Goal: Information Seeking & Learning: Learn about a topic

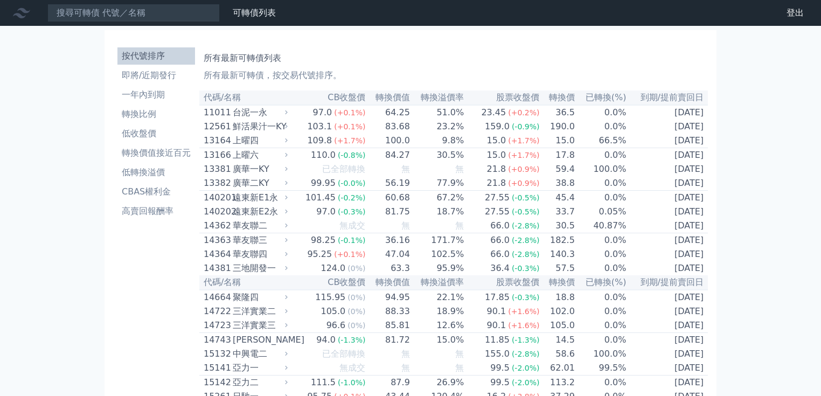
click at [163, 80] on li "即將/近期發行" at bounding box center [156, 75] width 78 height 13
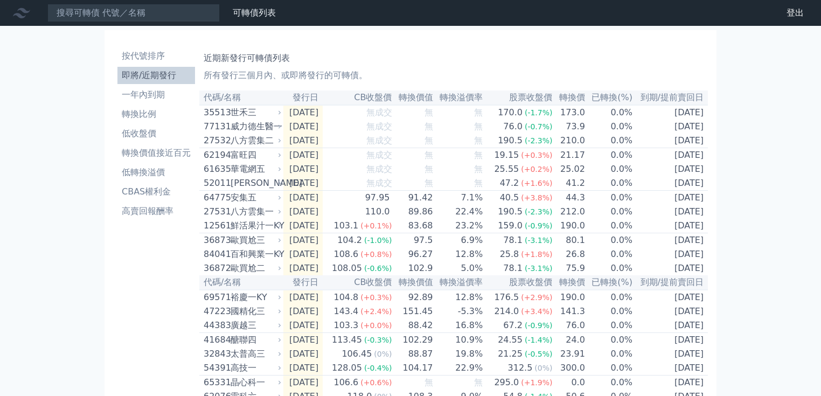
click at [171, 75] on li "即將/近期發行" at bounding box center [156, 75] width 78 height 13
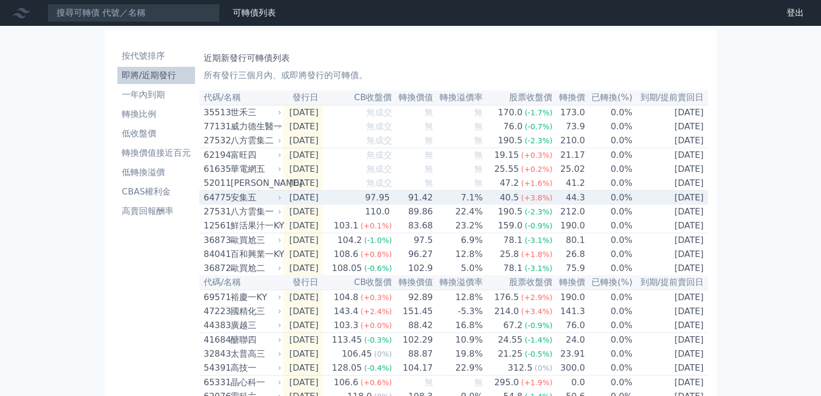
click at [499, 203] on td "40.5 (+3.8%)" at bounding box center [518, 198] width 70 height 15
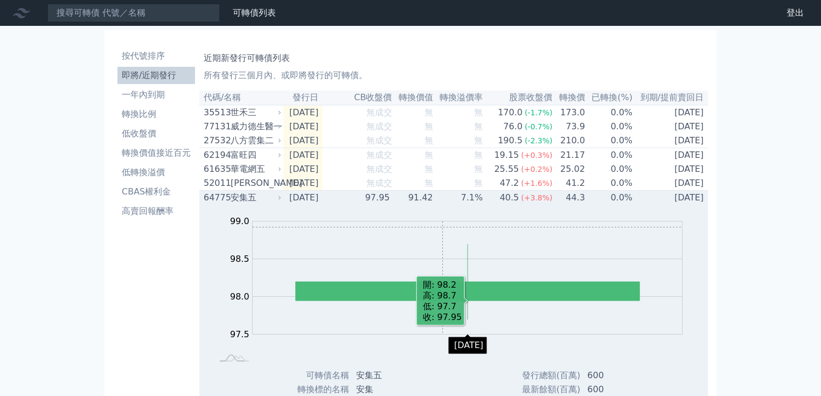
scroll to position [43, 0]
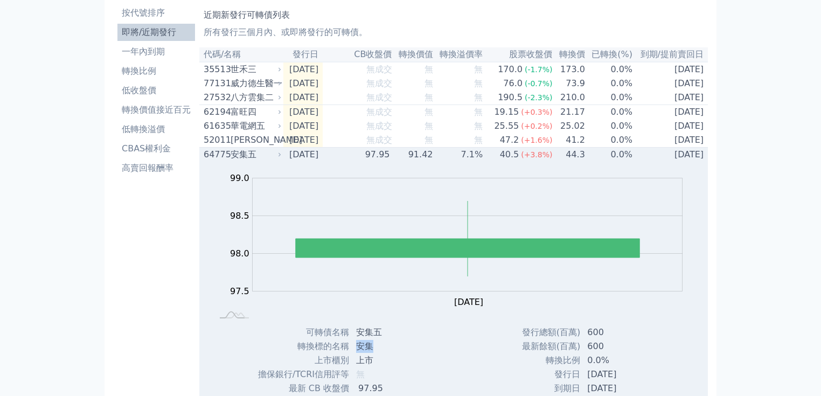
drag, startPoint x: 358, startPoint y: 353, endPoint x: 377, endPoint y: 352, distance: 19.4
click at [377, 352] on td "安集" at bounding box center [385, 346] width 70 height 14
click at [323, 162] on td "[DATE]" at bounding box center [302, 155] width 39 height 15
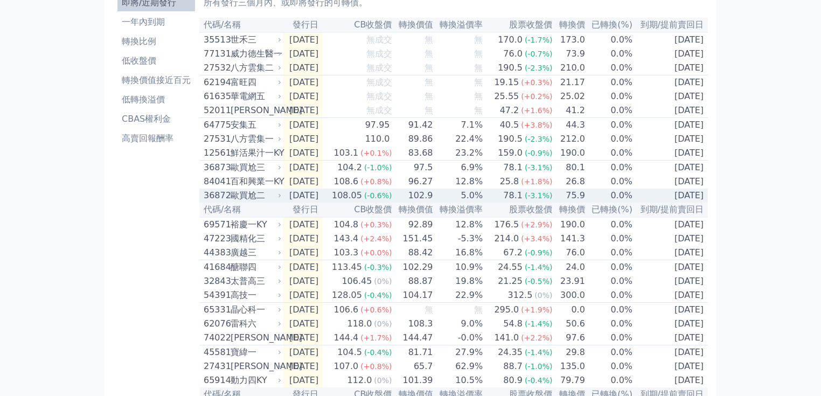
scroll to position [86, 0]
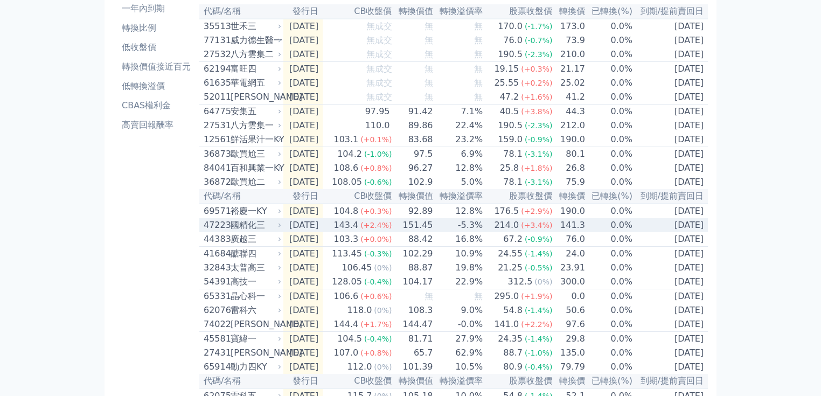
click at [379, 230] on span "(+2.4%)" at bounding box center [375, 225] width 31 height 9
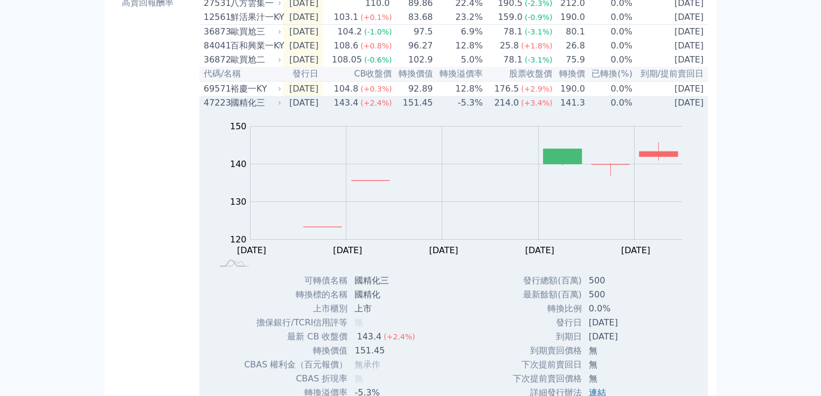
scroll to position [216, 0]
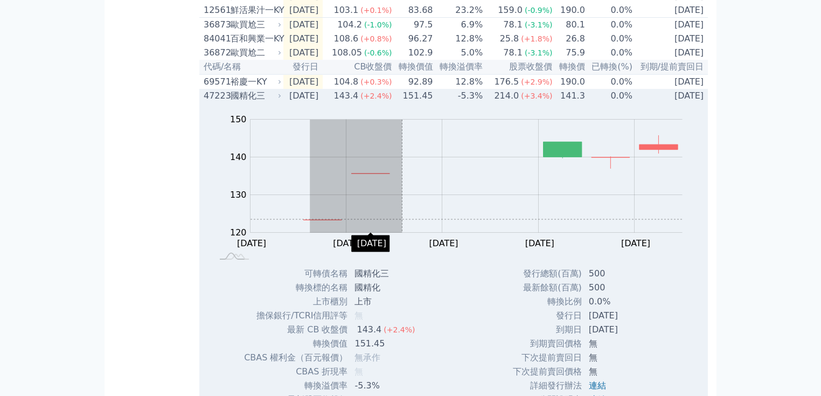
click at [542, 233] on rect "Chart" at bounding box center [467, 176] width 432 height 113
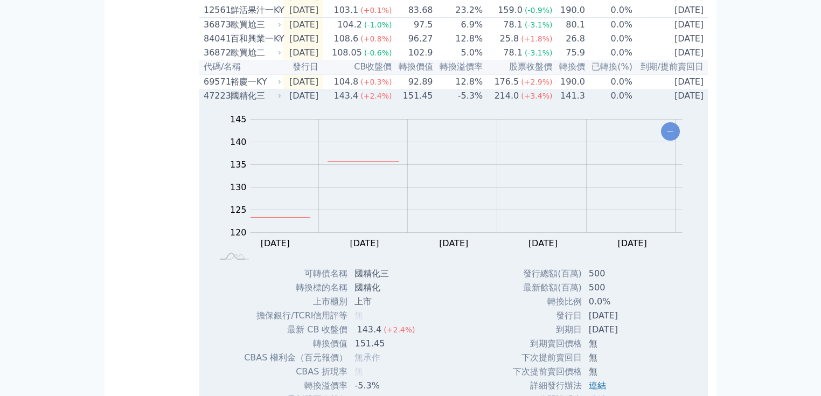
click at [267, 102] on div "國精化三" at bounding box center [255, 95] width 48 height 13
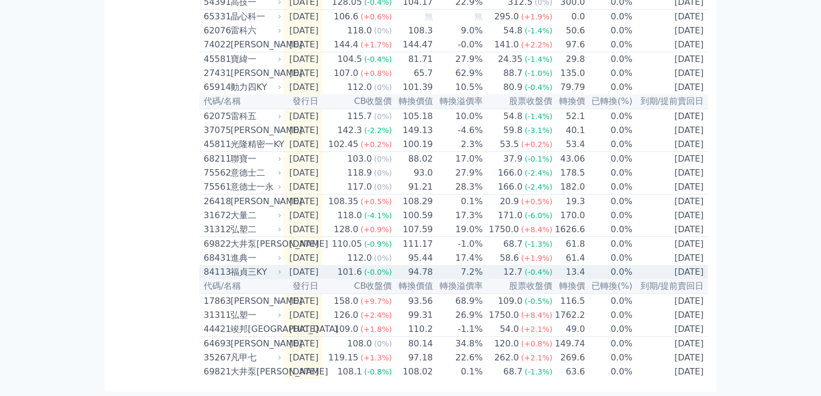
scroll to position [413, 0]
